Goal: Task Accomplishment & Management: Manage account settings

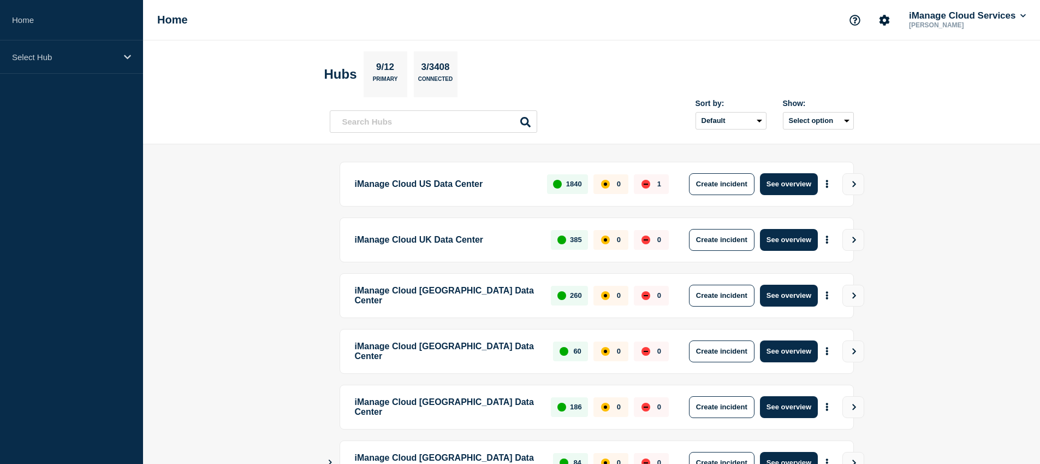
scroll to position [243, 0]
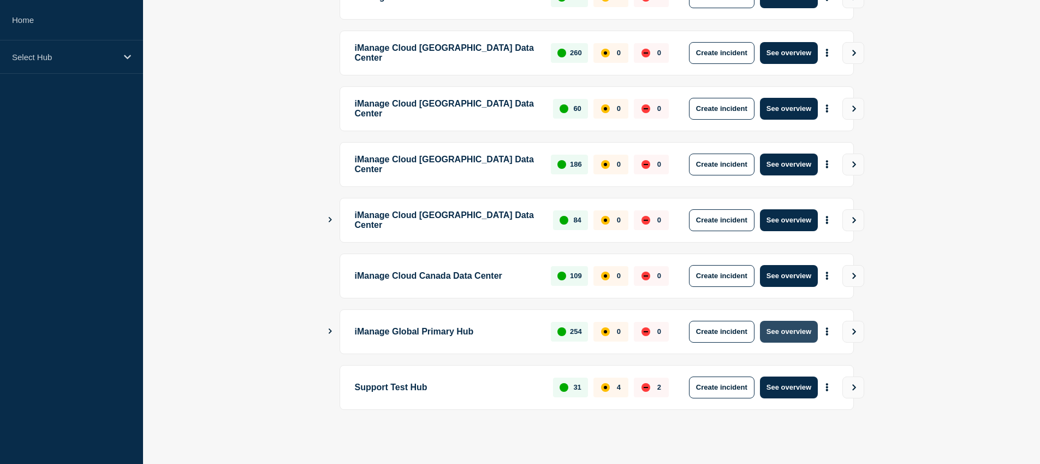
click at [792, 332] on button "See overview" at bounding box center [789, 332] width 58 height 22
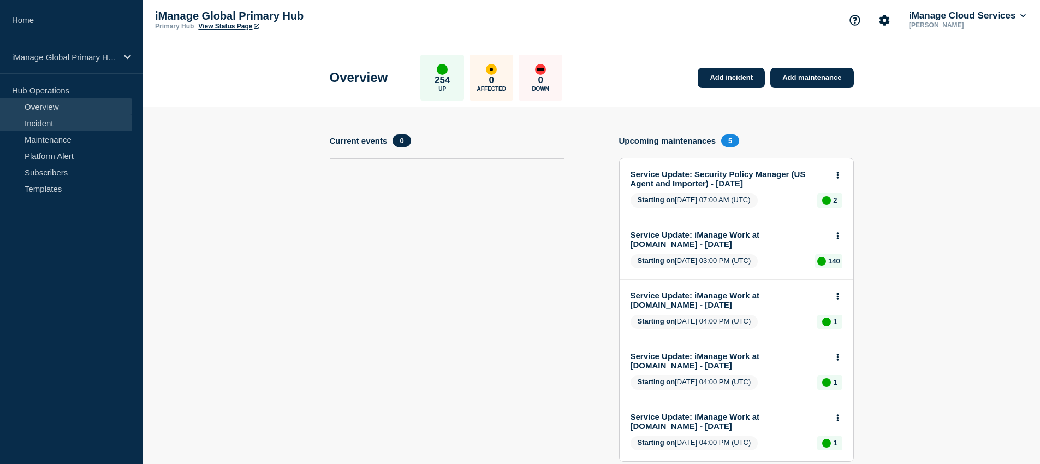
click at [65, 116] on link "Incident" at bounding box center [66, 123] width 132 height 16
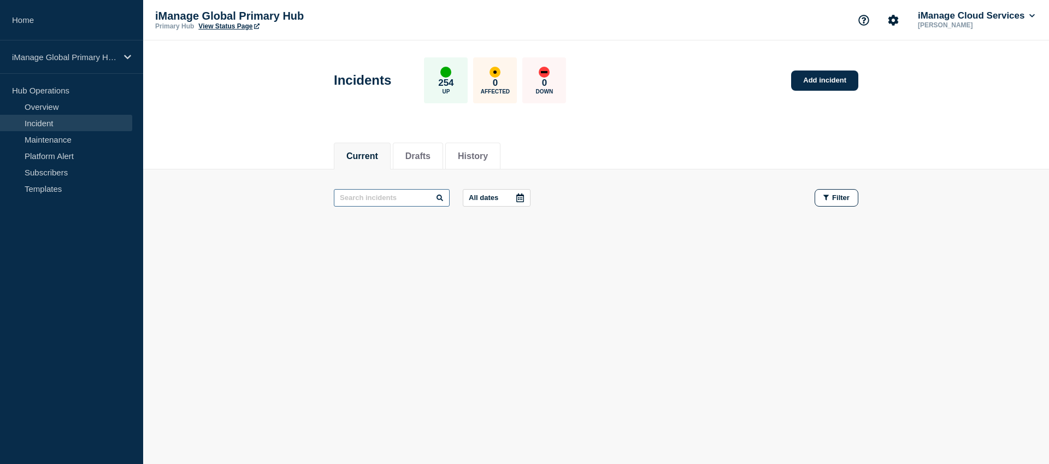
click at [385, 200] on input "text" at bounding box center [392, 197] width 116 height 17
type input "W"
click at [387, 194] on input "W" at bounding box center [392, 197] width 116 height 17
click at [458, 151] on button "History" at bounding box center [473, 156] width 30 height 10
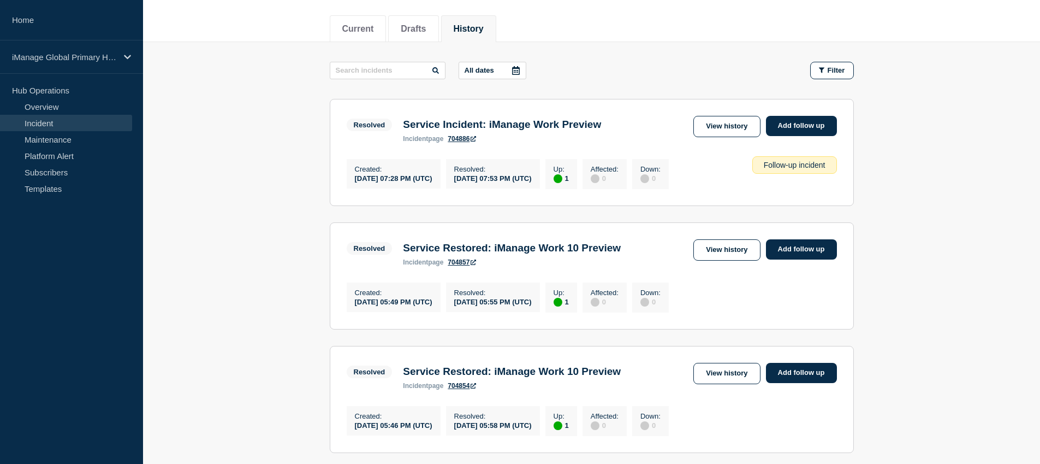
scroll to position [57, 0]
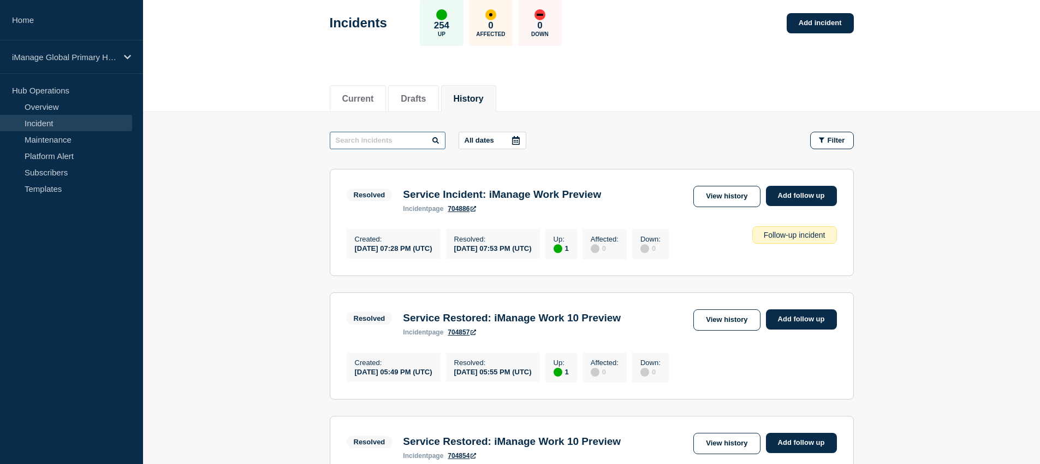
click at [360, 141] on input "text" at bounding box center [388, 140] width 116 height 17
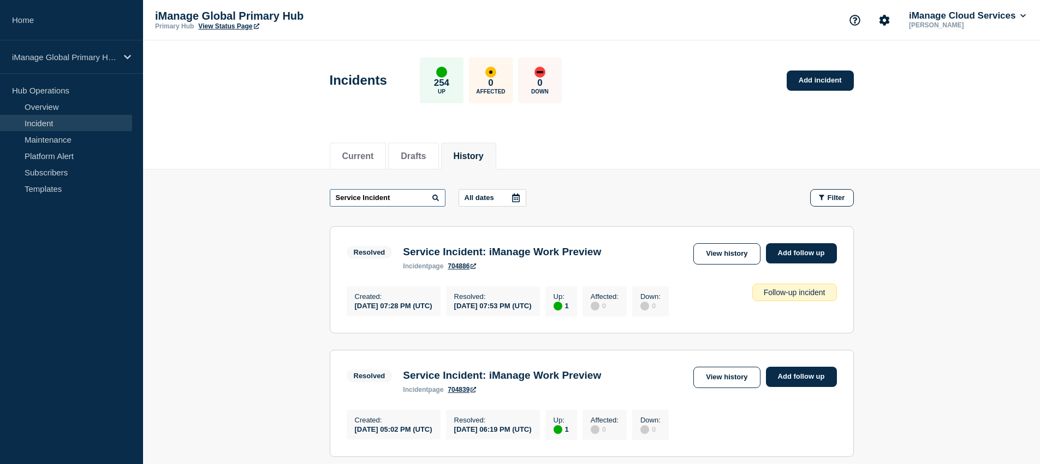
click at [364, 200] on input "Service Incident" at bounding box center [388, 197] width 116 height 17
click at [393, 202] on input "Service Incident" at bounding box center [388, 197] width 116 height 17
type input "Service Incident: iManage Work Preview"
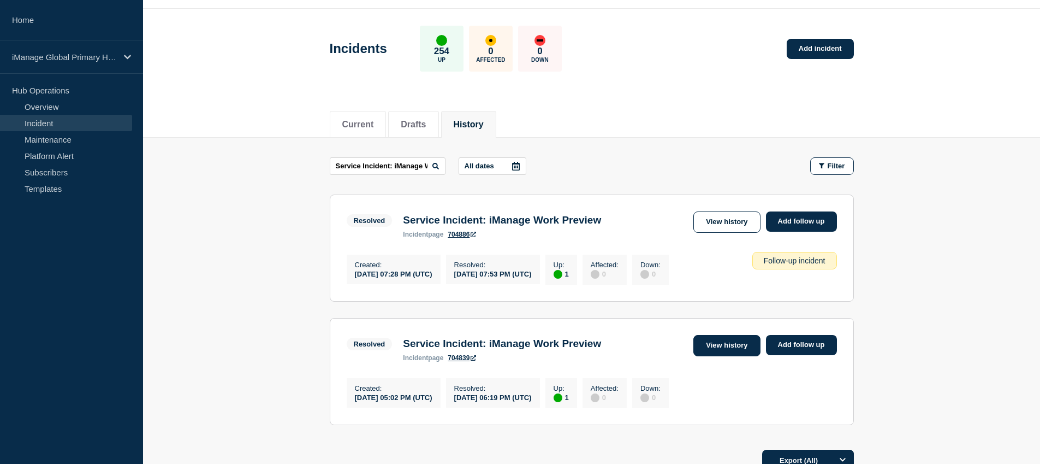
click at [730, 352] on link "View history" at bounding box center [727, 345] width 67 height 21
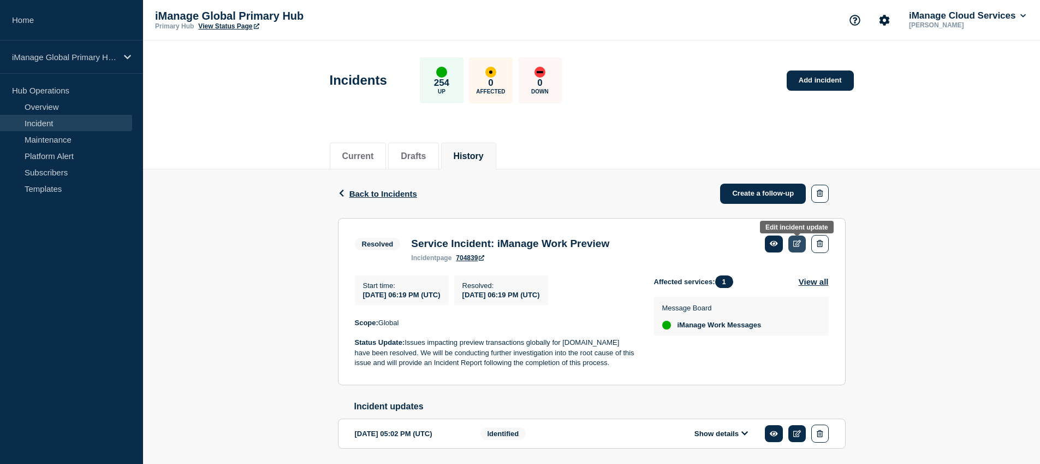
click at [799, 247] on icon at bounding box center [798, 243] width 8 height 7
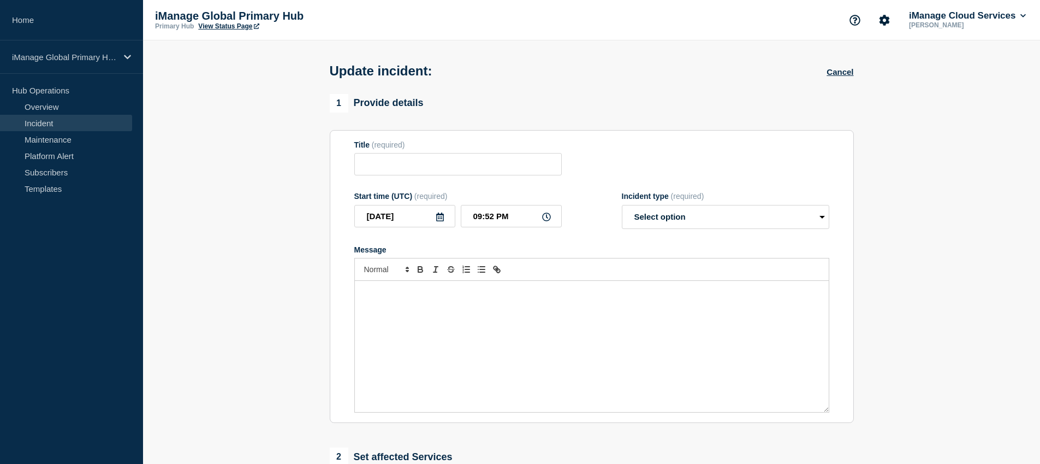
type input "Service Incident: iManage Work Preview"
type input "[DATE]"
type input "06:19 PM"
select select "resolved"
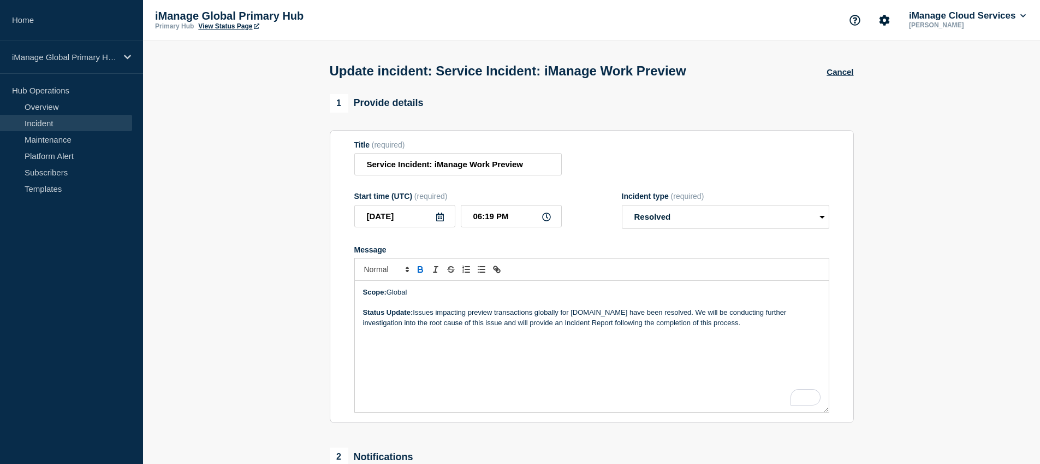
click at [764, 328] on p "Status Update: Issues impacting preview transactions globally for [DOMAIN_NAME]…" at bounding box center [592, 318] width 458 height 20
click at [563, 368] on p "Please find the incident report available for review here" at bounding box center [592, 363] width 458 height 10
click at [530, 366] on link "here" at bounding box center [526, 362] width 14 height 8
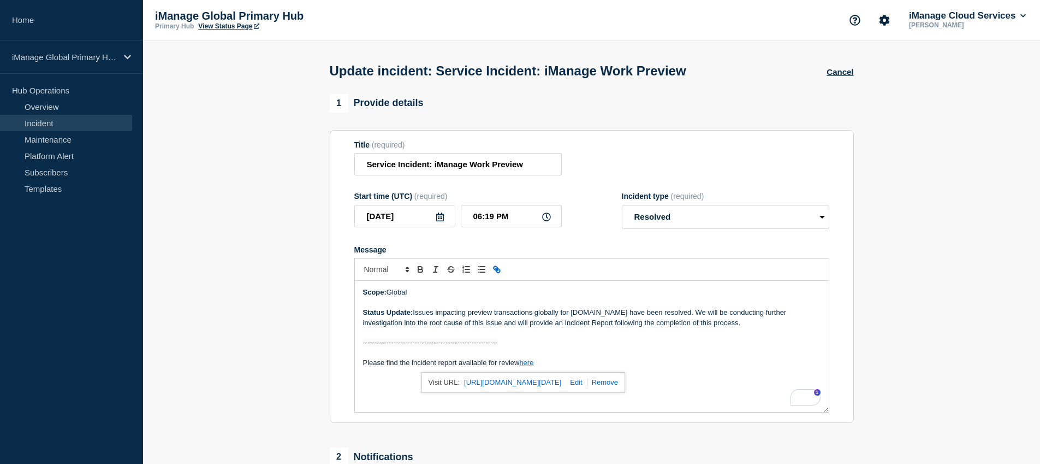
click at [587, 386] on link at bounding box center [574, 382] width 26 height 8
click at [550, 389] on input "[URL][DOMAIN_NAME][DATE]" at bounding box center [535, 382] width 93 height 14
paste input "40695665043227-Service-Incident-iManage-Work-Preview-August-29"
type input "[URL][DOMAIN_NAME][DATE]"
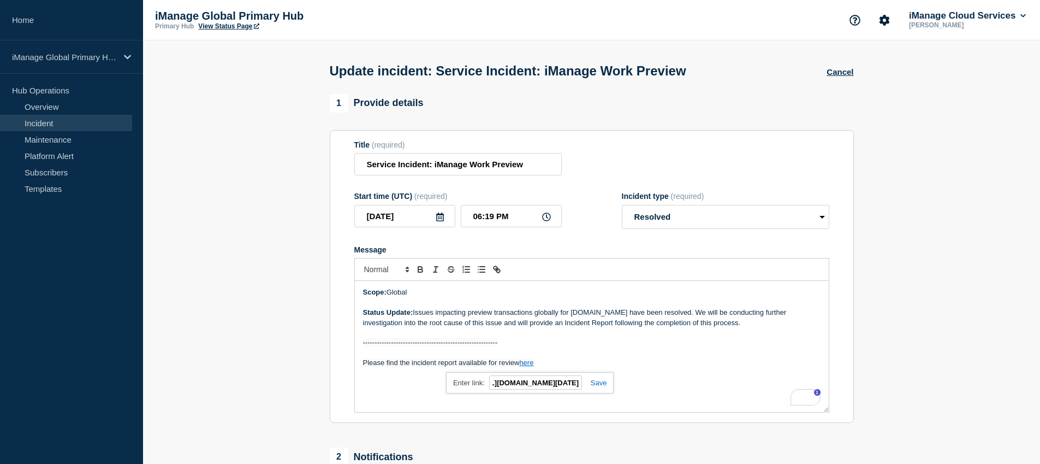
click at [602, 387] on link at bounding box center [594, 383] width 25 height 8
click at [614, 368] on p "Please find the incident report available for review here" at bounding box center [592, 363] width 458 height 10
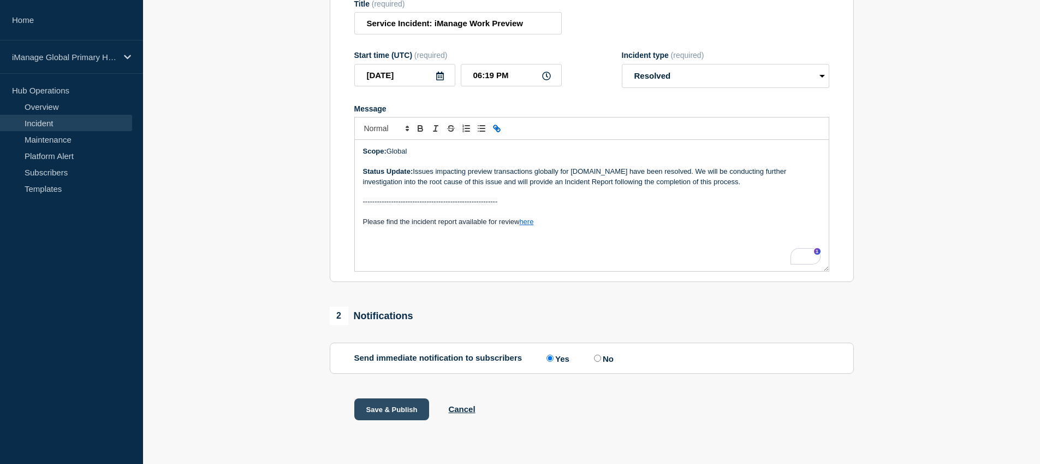
click at [397, 412] on button "Save & Publish" at bounding box center [391, 409] width 75 height 22
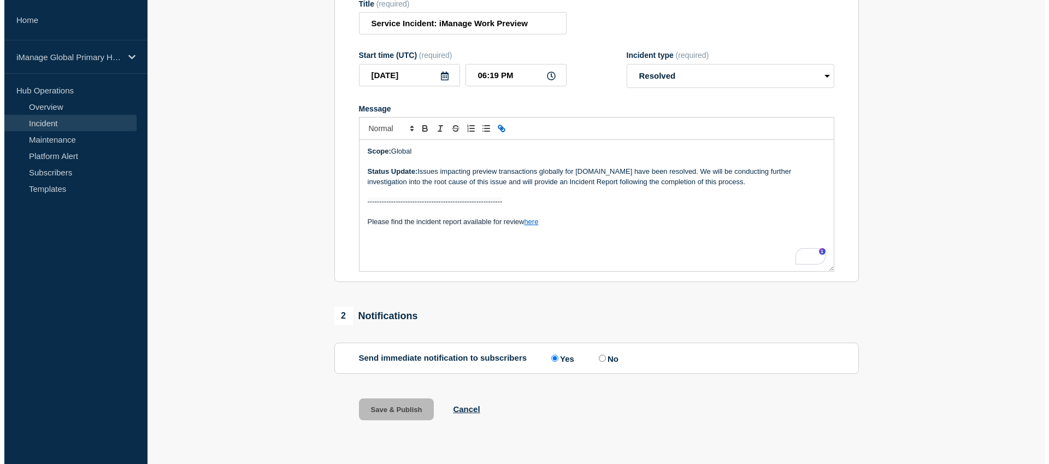
scroll to position [0, 0]
